Goal: Check status: Check status

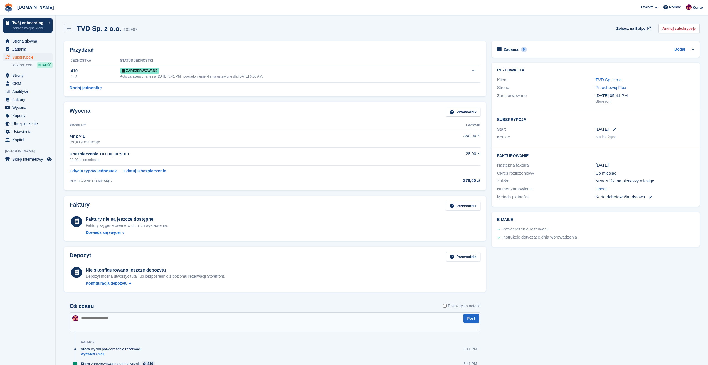
click at [427, 192] on div "Wycena Przewodnik Produkt Łącznie 4m2 × 1 350,00 zł co miesiąc 350,00 zł Ubezpi…" at bounding box center [274, 146] width 427 height 94
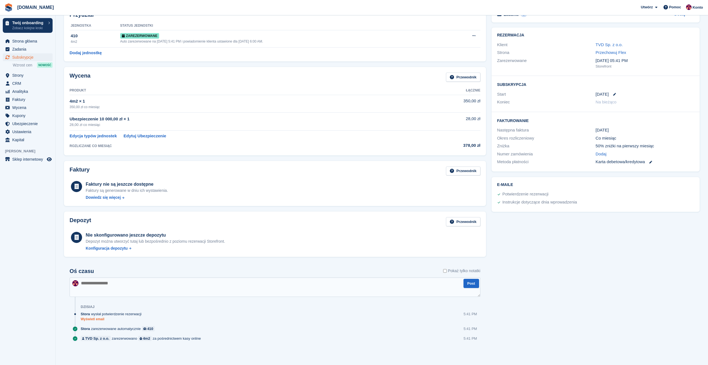
click at [93, 320] on link "Wyświetl email" at bounding box center [113, 319] width 64 height 5
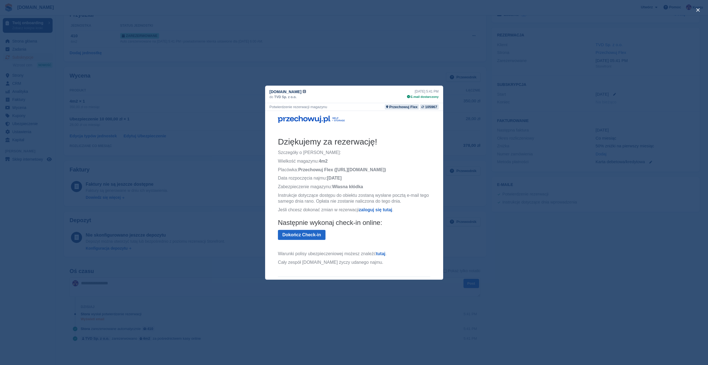
scroll to position [0, 0]
drag, startPoint x: 304, startPoint y: 183, endPoint x: 397, endPoint y: 208, distance: 96.7
click at [397, 208] on th "Dziękujemy za rezerwację! Szczegóły o Twoim wynajmie: Wielkość magazynu: 4m2 Pl…" at bounding box center [354, 202] width 152 height 132
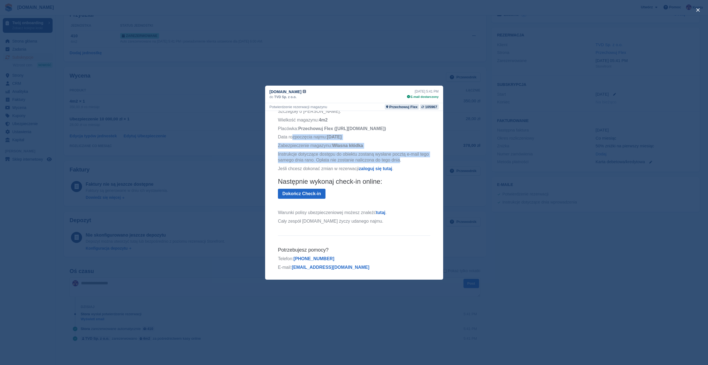
scroll to position [47, 0]
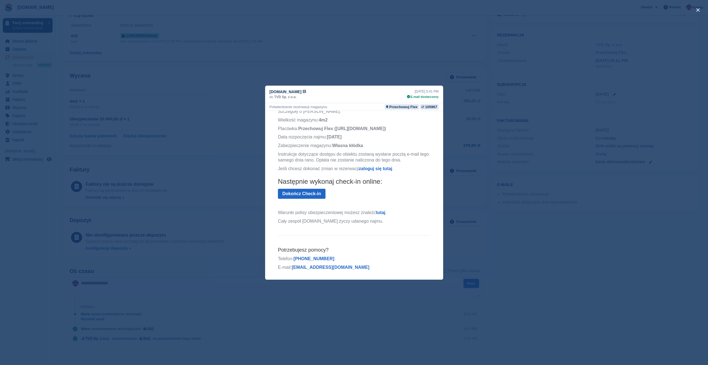
click at [380, 212] on link "tutaj" at bounding box center [379, 212] width 9 height 5
click at [368, 167] on link "zaloguj się tutaj" at bounding box center [375, 168] width 33 height 5
drag, startPoint x: 368, startPoint y: 220, endPoint x: 377, endPoint y: 223, distance: 10.1
click at [375, 224] on th "Dziękujemy za rezerwację! Szczegóły o Twoim wynajmie: Wielkość magazynu: 4m2 Pl…" at bounding box center [354, 161] width 152 height 132
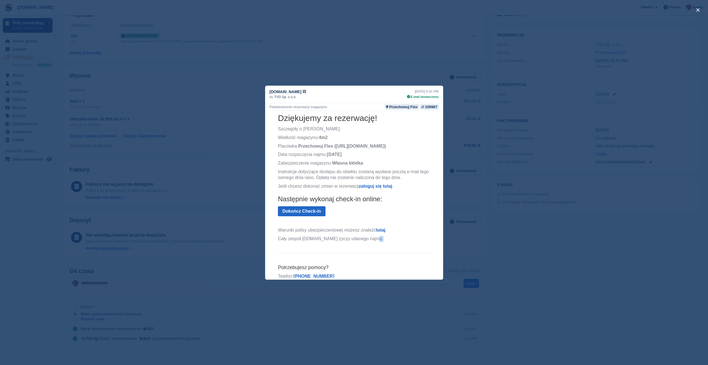
scroll to position [0, 0]
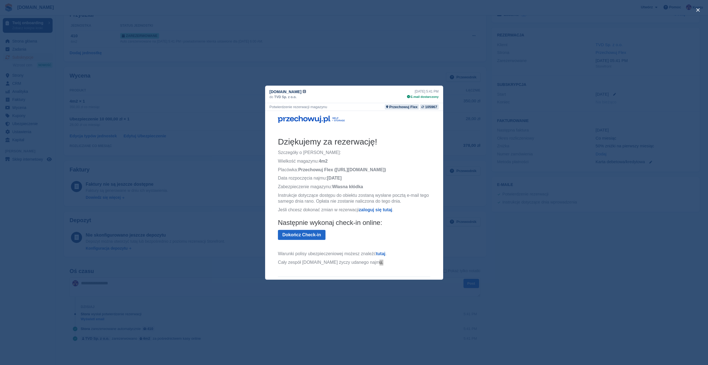
click at [467, 198] on div "close" at bounding box center [354, 182] width 708 height 365
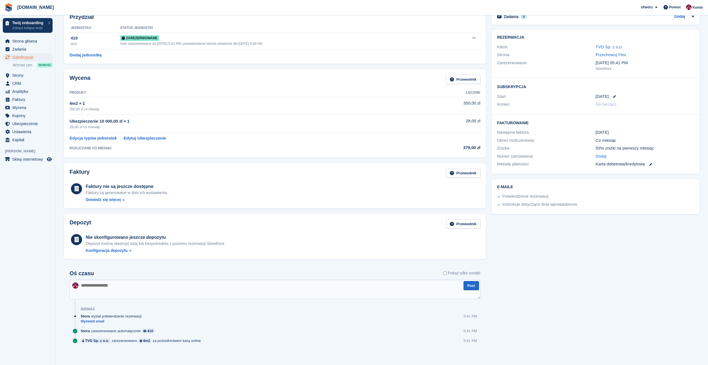
scroll to position [35, 0]
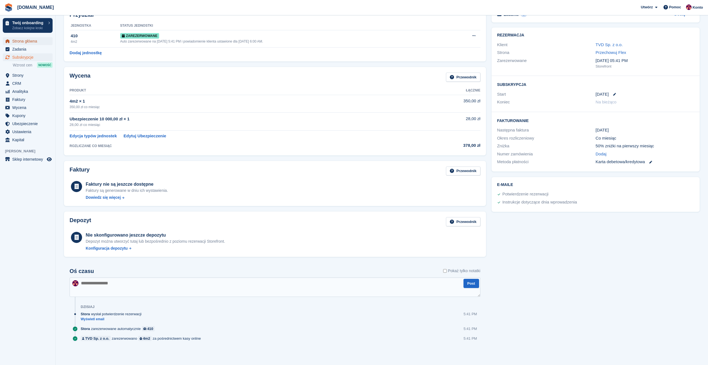
click at [20, 44] on span "Strona główna" at bounding box center [28, 41] width 33 height 8
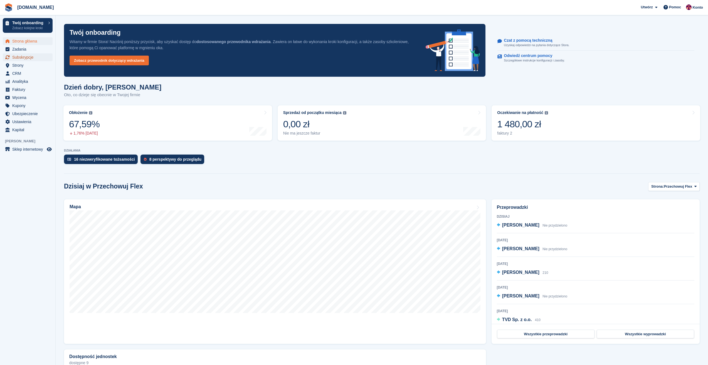
click at [23, 58] on span "Subskrypcje" at bounding box center [28, 57] width 33 height 8
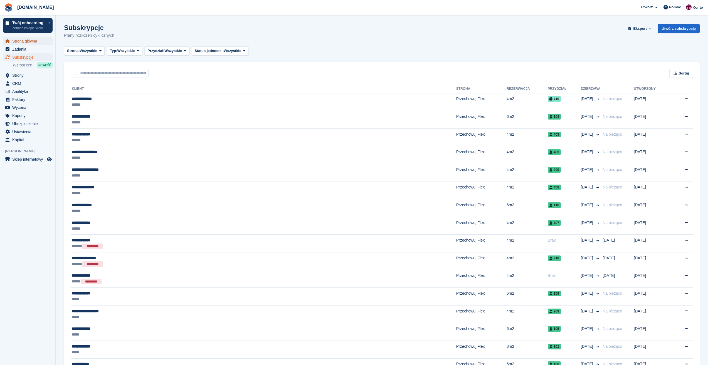
click at [20, 42] on span "Strona główna" at bounding box center [28, 41] width 33 height 8
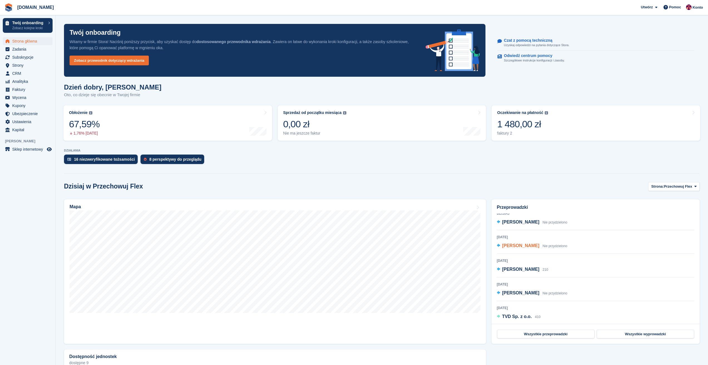
scroll to position [4, 0]
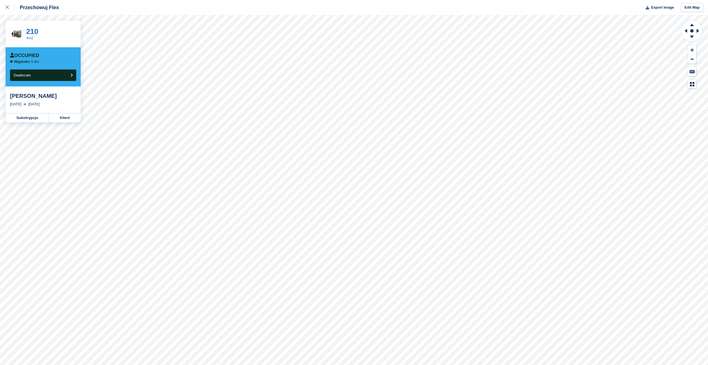
click at [28, 97] on div "[PERSON_NAME]" at bounding box center [43, 96] width 66 height 7
click at [33, 120] on link "Subskrypcja" at bounding box center [27, 117] width 43 height 9
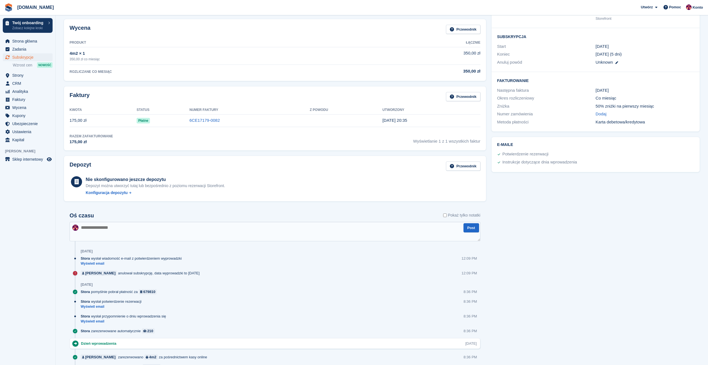
scroll to position [112, 0]
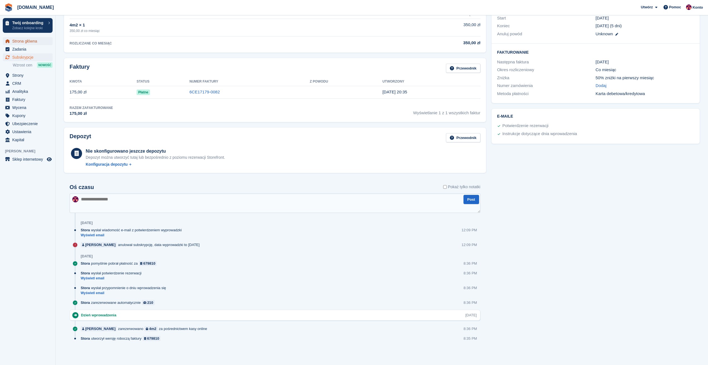
click at [23, 41] on span "Strona główna" at bounding box center [28, 41] width 33 height 8
